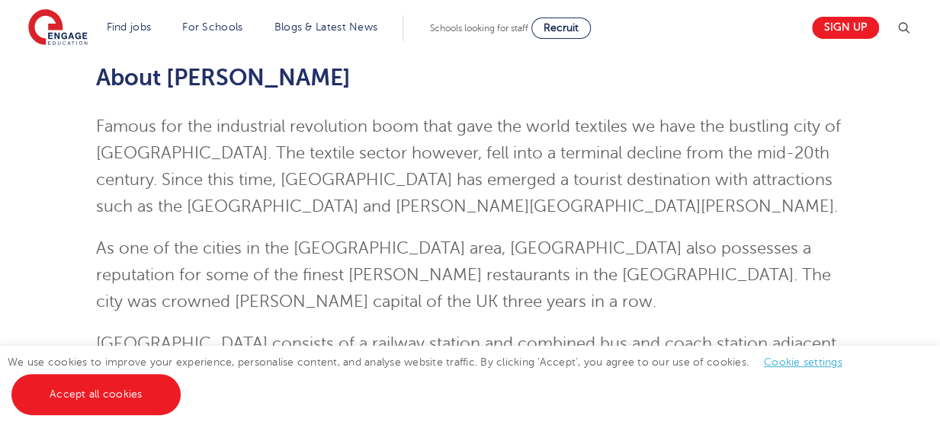
scroll to position [171, 0]
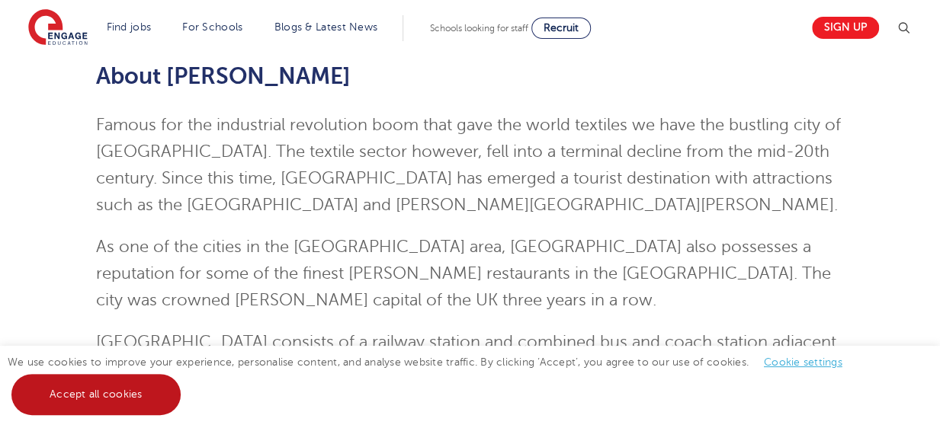
click at [116, 401] on link "Accept all cookies" at bounding box center [95, 394] width 169 height 41
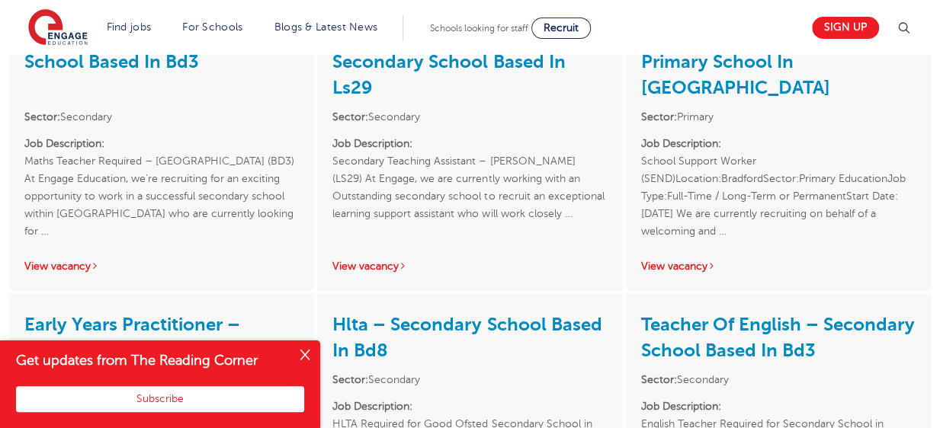
scroll to position [1756, 0]
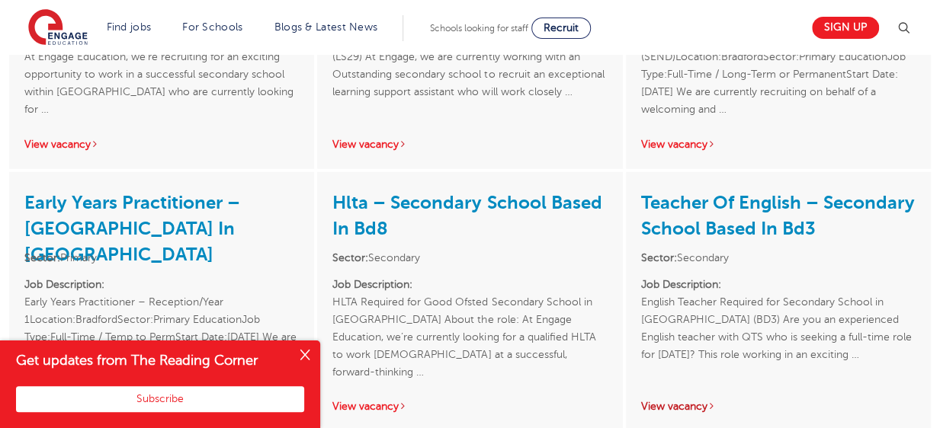
click at [668, 401] on link "View vacancy" at bounding box center [678, 406] width 75 height 11
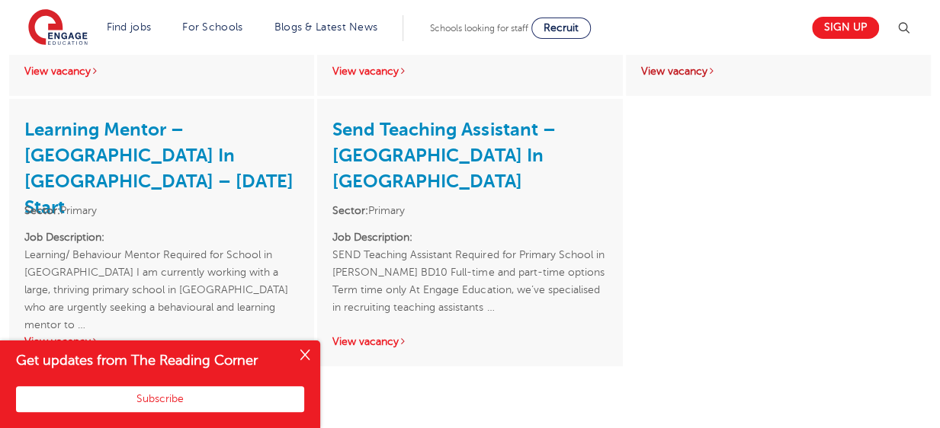
scroll to position [2061, 0]
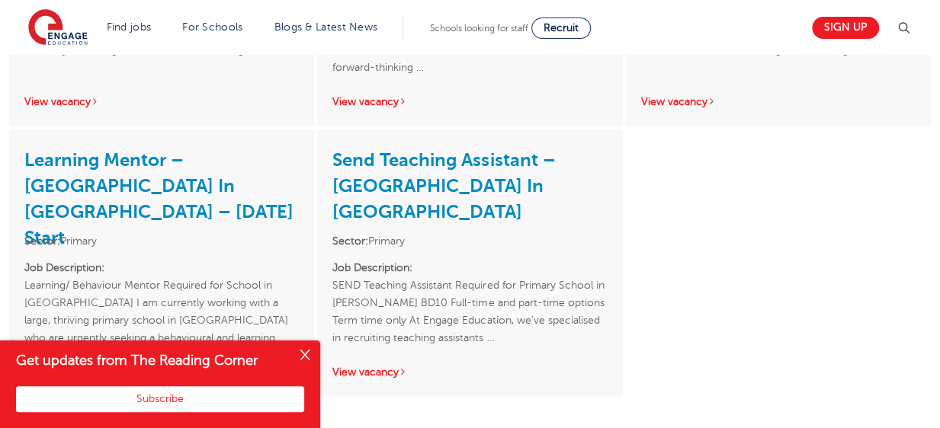
click at [47, 367] on link "View vacancy" at bounding box center [61, 372] width 75 height 11
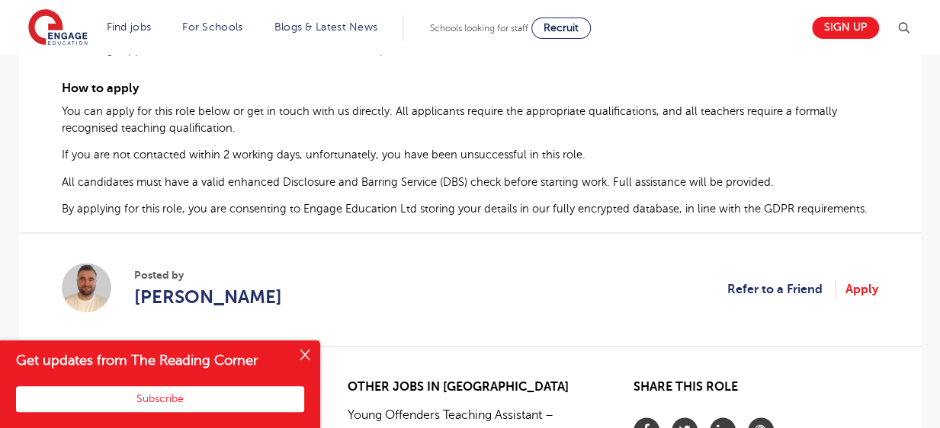
scroll to position [945, 0]
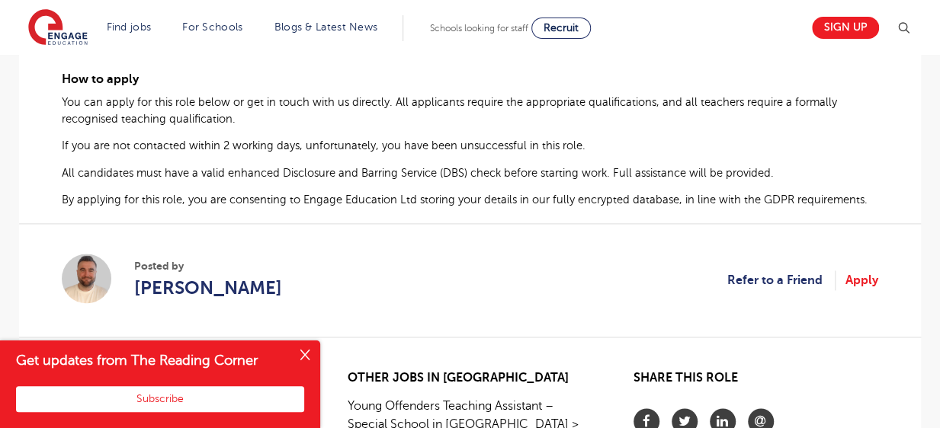
click at [306, 359] on button "Close" at bounding box center [305, 356] width 30 height 30
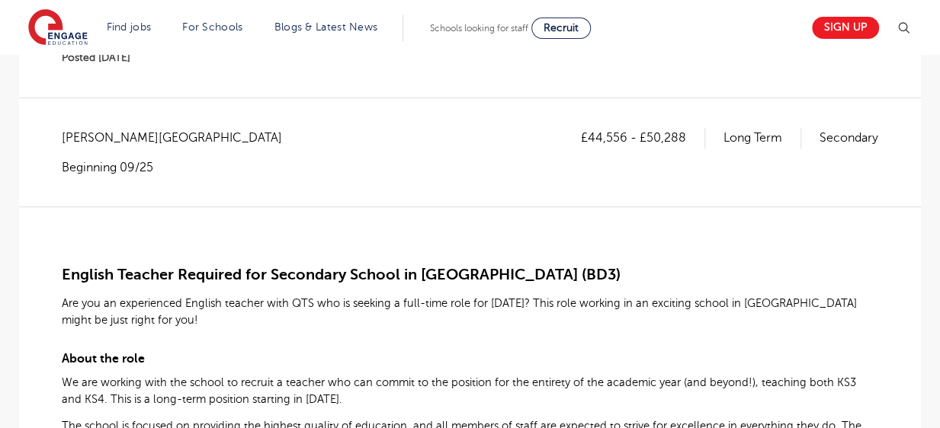
scroll to position [274, 0]
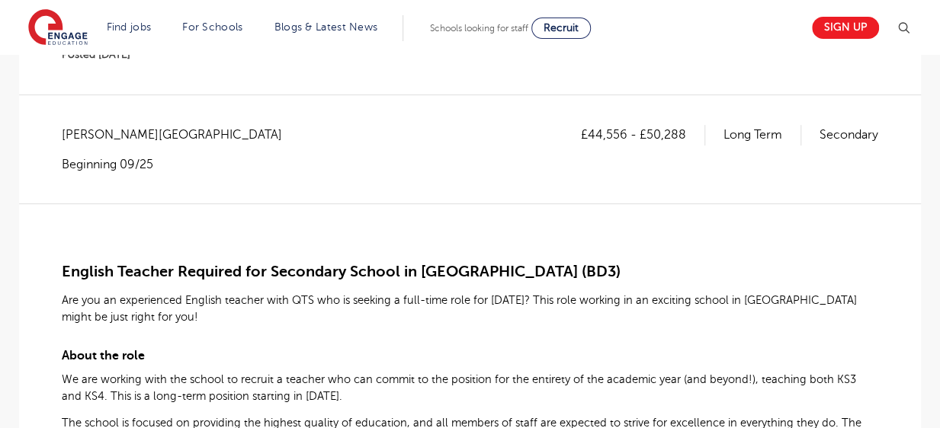
click at [794, 316] on p "Are you an experienced English teacher with QTS who is seeking a full-time role…" at bounding box center [470, 309] width 816 height 34
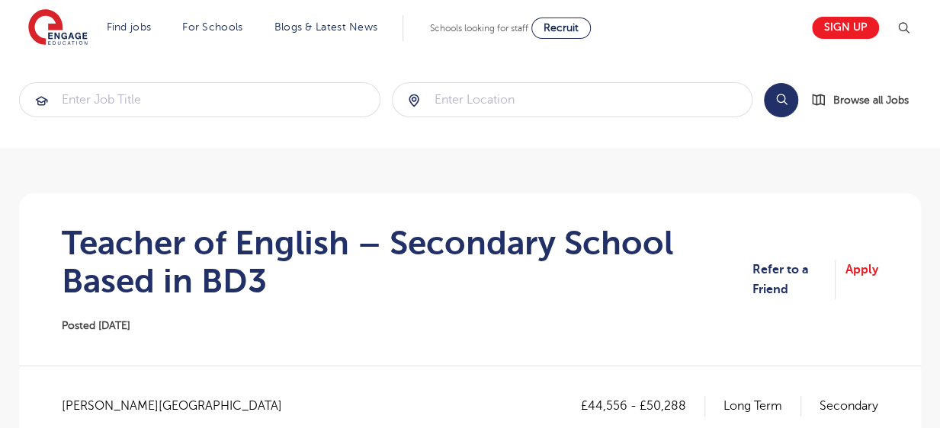
scroll to position [0, 0]
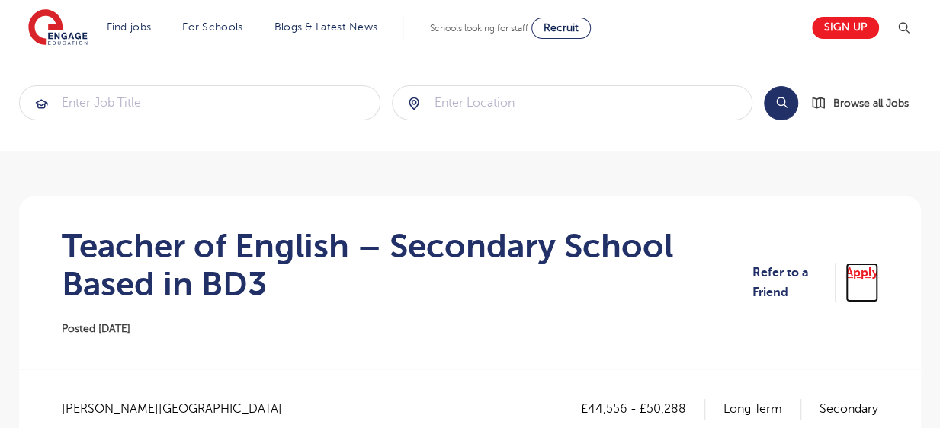
click at [847, 276] on link "Apply" at bounding box center [861, 283] width 33 height 40
